Goal: Navigation & Orientation: Find specific page/section

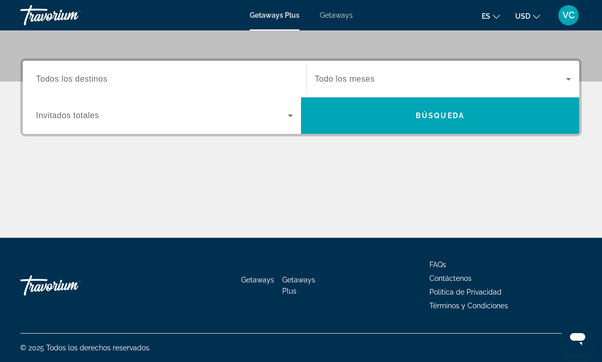
scroll to position [223, 0]
click at [263, 279] on span "Getaways" at bounding box center [257, 280] width 33 height 8
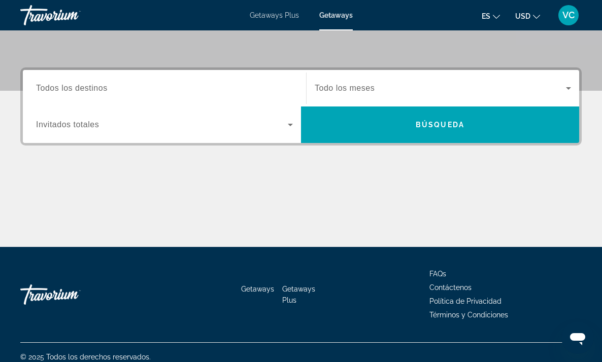
scroll to position [223, 0]
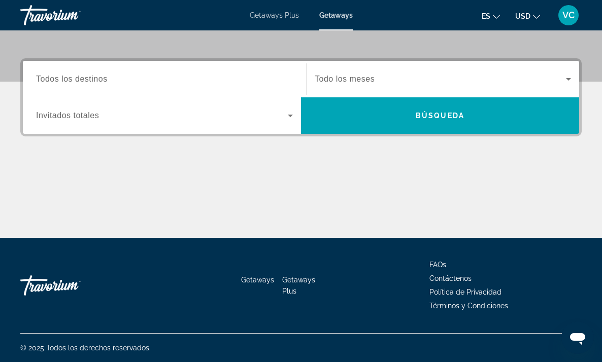
click at [454, 306] on span "Términos y Condiciones" at bounding box center [468, 306] width 79 height 8
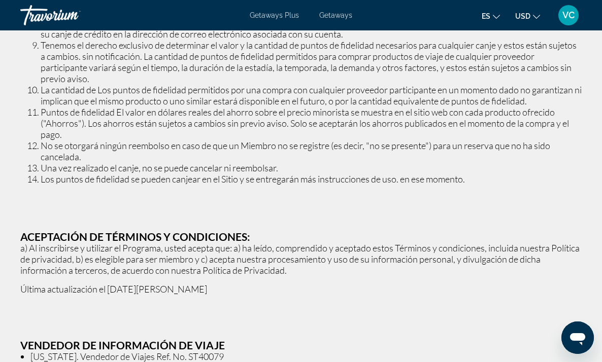
scroll to position [2344, 0]
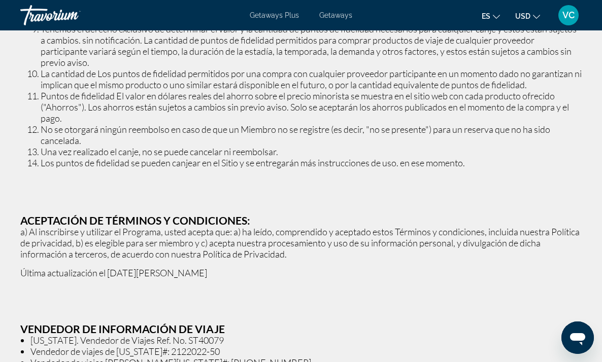
click at [575, 15] on div "VC" at bounding box center [568, 15] width 20 height 20
